Goal: Task Accomplishment & Management: Complete application form

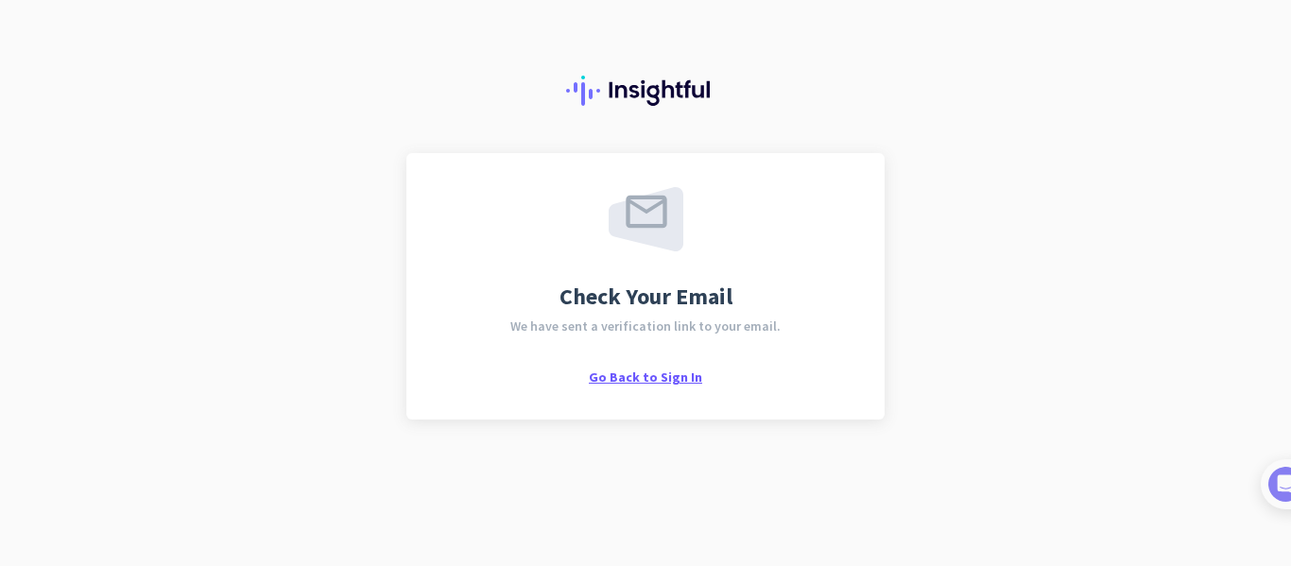
click at [655, 372] on span "Go Back to Sign In" at bounding box center [645, 377] width 113 height 17
click at [630, 374] on span "Go Back to Sign In" at bounding box center [645, 377] width 113 height 17
